Goal: Use online tool/utility: Utilize a website feature to perform a specific function

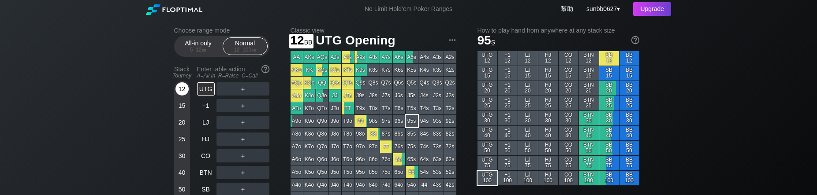
click at [181, 96] on div "12" at bounding box center [181, 88] width 13 height 13
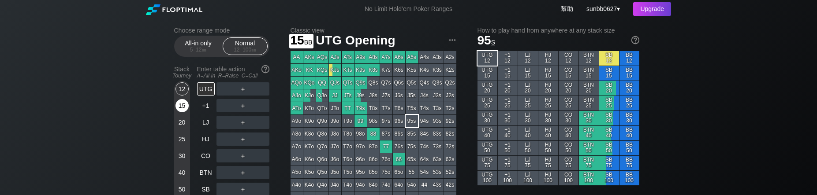
click at [182, 109] on div "15" at bounding box center [181, 105] width 13 height 13
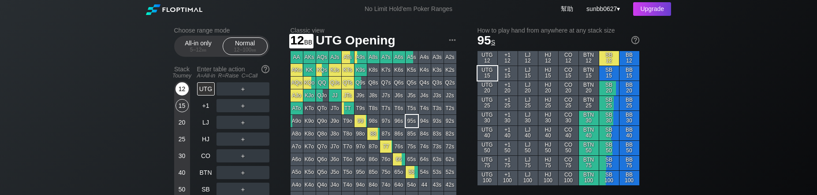
click at [185, 96] on div "12" at bounding box center [181, 88] width 13 height 13
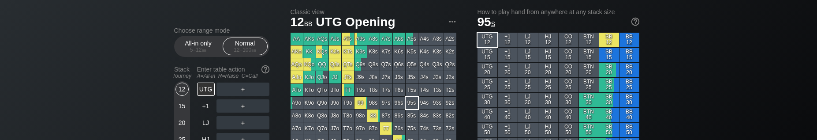
scroll to position [20, 0]
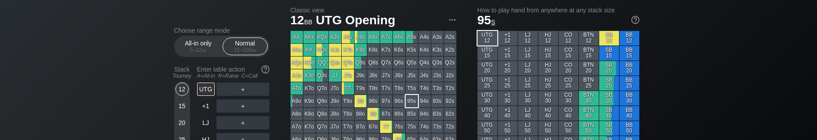
click at [422, 104] on div "94s" at bounding box center [424, 101] width 12 height 12
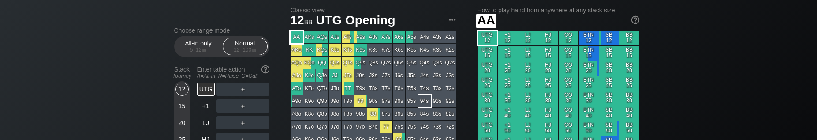
click at [298, 42] on div "AA" at bounding box center [296, 37] width 12 height 12
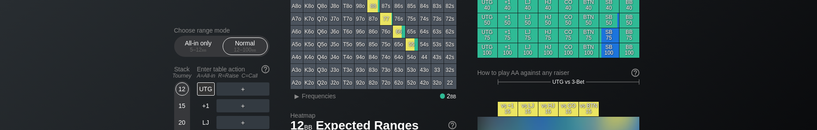
scroll to position [129, 0]
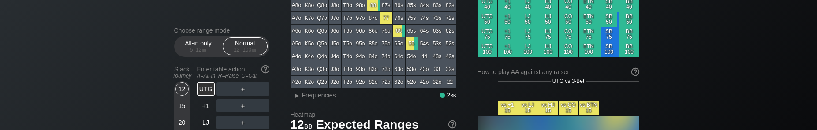
click at [449, 87] on div "22" at bounding box center [450, 82] width 12 height 12
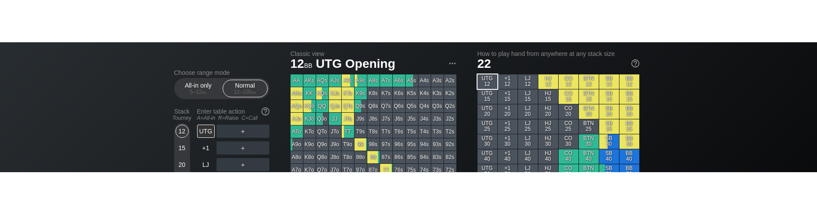
scroll to position [25, 0]
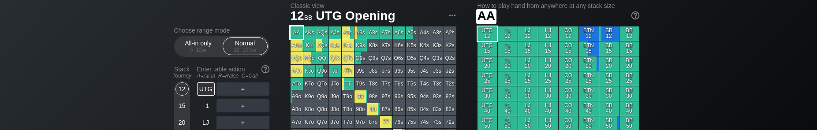
click at [294, 33] on div "AA" at bounding box center [296, 32] width 12 height 12
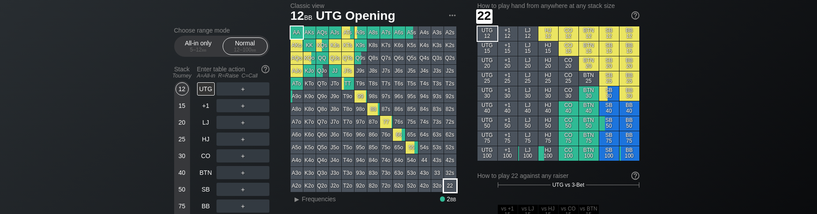
click at [447, 163] on div "22" at bounding box center [450, 186] width 12 height 12
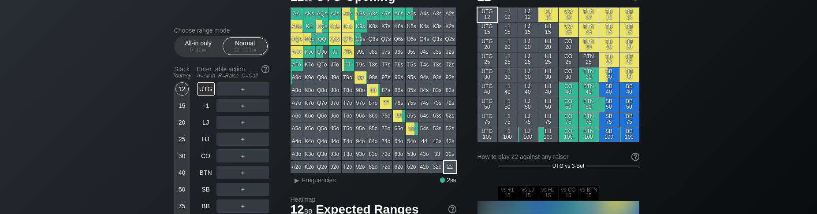
scroll to position [42, 0]
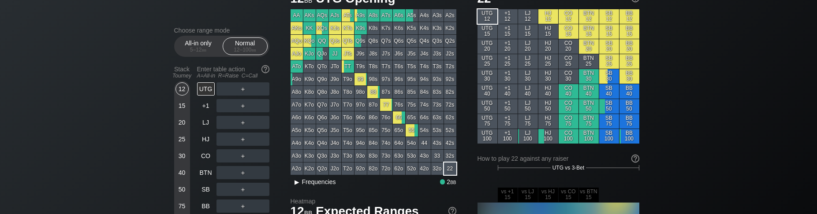
click at [294, 163] on div "▸" at bounding box center [296, 182] width 11 height 11
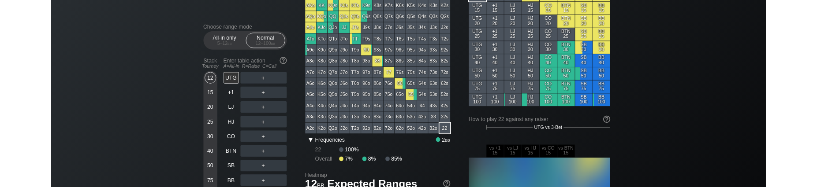
scroll to position [73, 0]
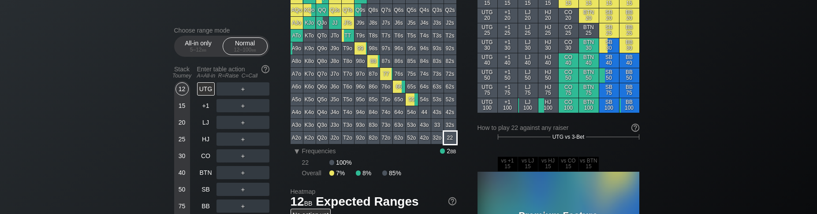
click at [450, 144] on div "22" at bounding box center [450, 138] width 12 height 12
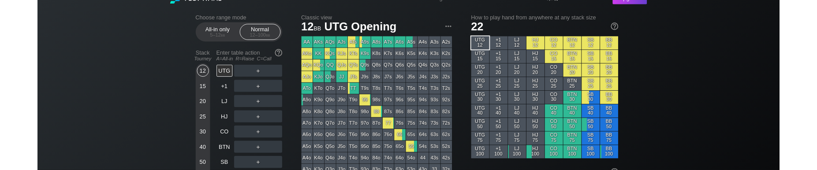
scroll to position [0, 0]
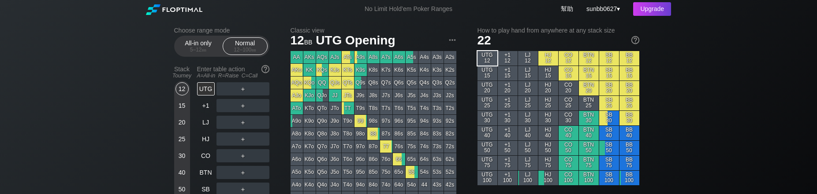
click at [277, 108] on div "Choose range mode All-in only 5 – 12 bb Normal 12 – 100 bb Stack Tourney Enter …" at bounding box center [228, 177] width 109 height 301
click at [269, 74] on img at bounding box center [265, 69] width 10 height 10
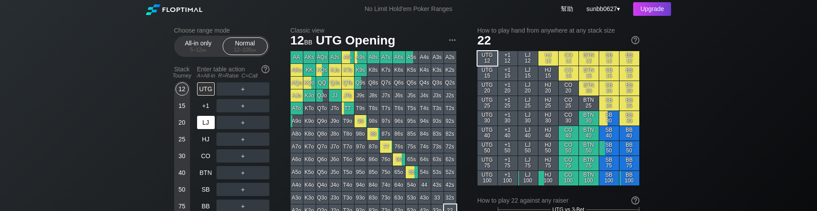
click at [205, 129] on div "LJ" at bounding box center [206, 122] width 18 height 13
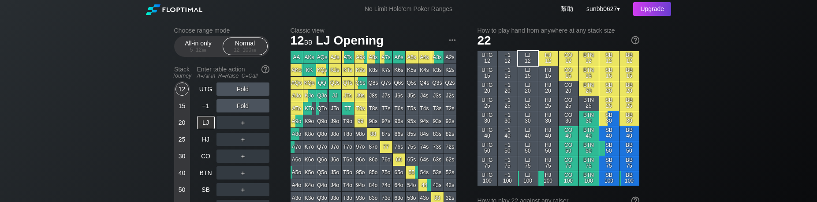
click at [206, 128] on div "LJ" at bounding box center [206, 122] width 18 height 13
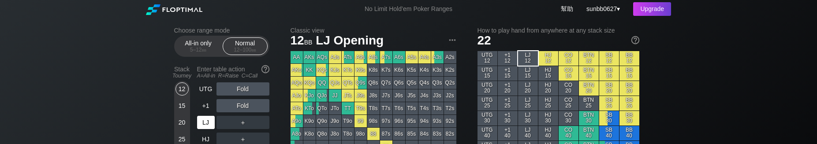
click at [207, 129] on div "LJ" at bounding box center [206, 122] width 18 height 13
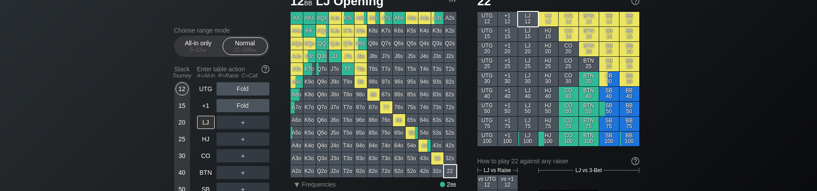
scroll to position [40, 0]
click at [449, 163] on div "22" at bounding box center [450, 171] width 12 height 12
click at [453, 163] on div "22" at bounding box center [450, 171] width 12 height 12
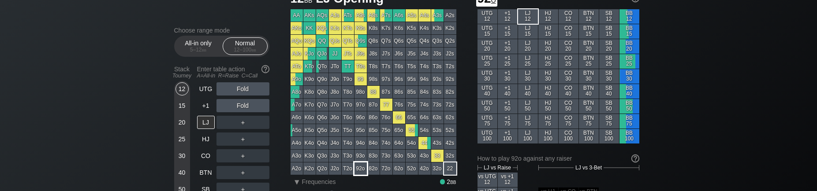
scroll to position [0, 0]
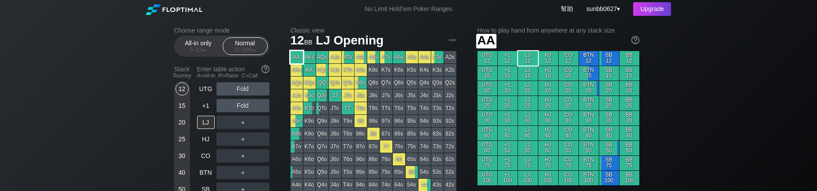
click at [297, 62] on div "AA" at bounding box center [296, 57] width 12 height 12
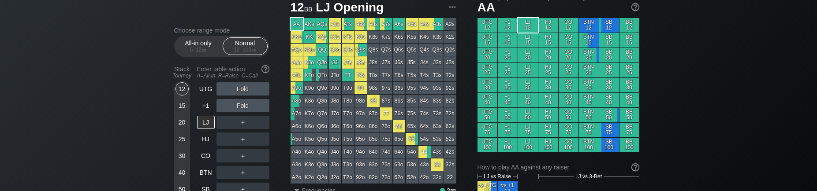
scroll to position [35, 0]
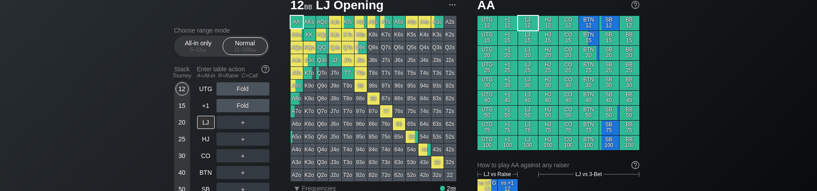
click at [297, 54] on div "AQo" at bounding box center [296, 47] width 12 height 12
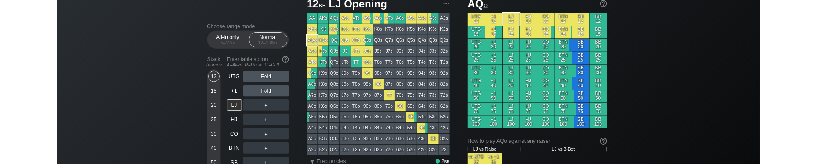
scroll to position [39, 0]
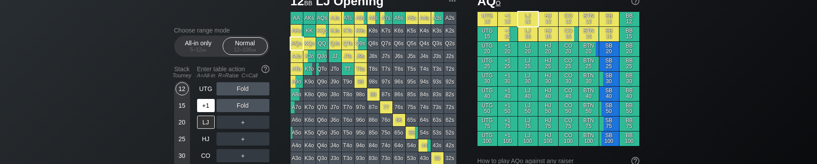
click at [204, 107] on div "+1" at bounding box center [206, 105] width 19 height 17
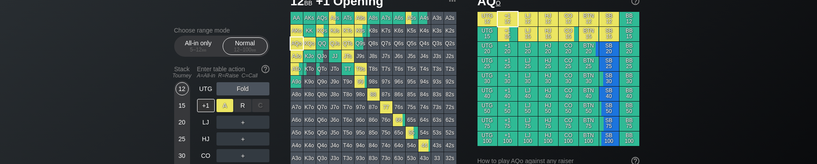
click at [223, 112] on div "A ✕" at bounding box center [224, 105] width 17 height 13
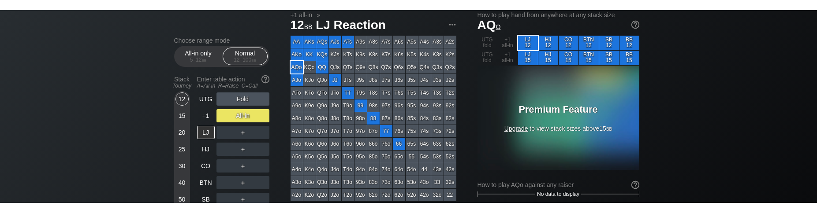
scroll to position [13, 0]
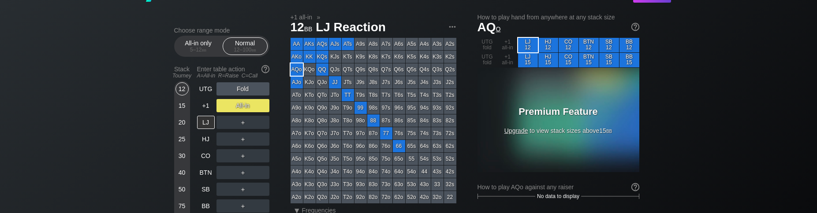
click at [227, 112] on div "All-in" at bounding box center [242, 105] width 53 height 13
click at [228, 112] on div "A ✕" at bounding box center [224, 105] width 17 height 13
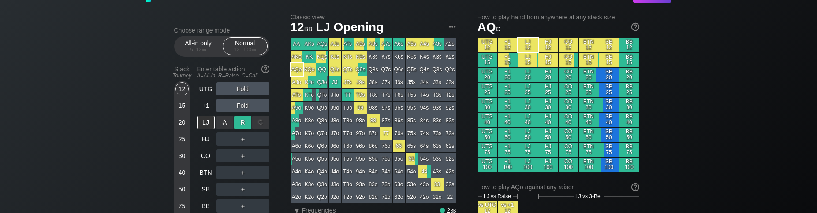
click at [241, 128] on div "R ✕" at bounding box center [242, 122] width 17 height 13
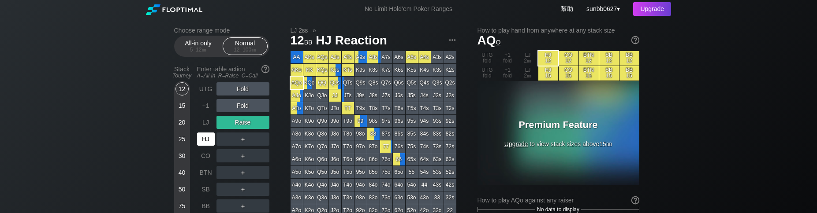
click at [209, 146] on div "HJ" at bounding box center [206, 139] width 18 height 13
click at [294, 102] on div "AJo" at bounding box center [296, 95] width 12 height 12
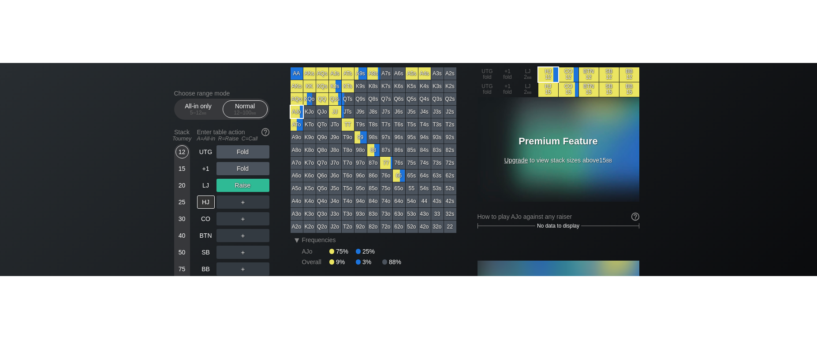
scroll to position [43, 0]
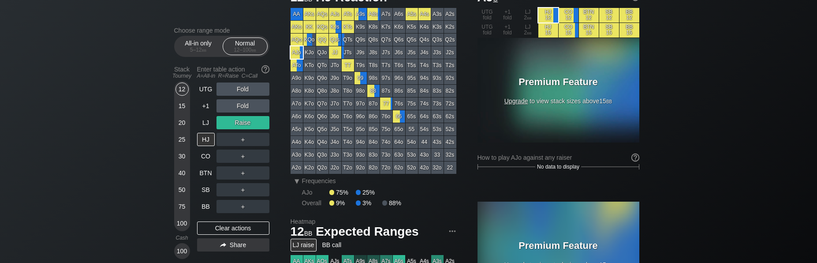
click at [714, 128] on div "Choose range mode All-in only 5 – 12 bb Normal 12 – 100 bb Stack Tourney Enter …" at bounding box center [408, 256] width 817 height 563
